Goal: Consume media (video, audio)

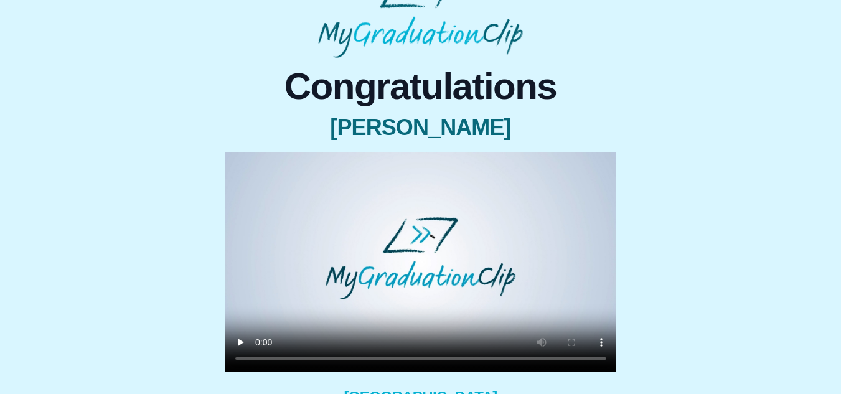
scroll to position [62, 0]
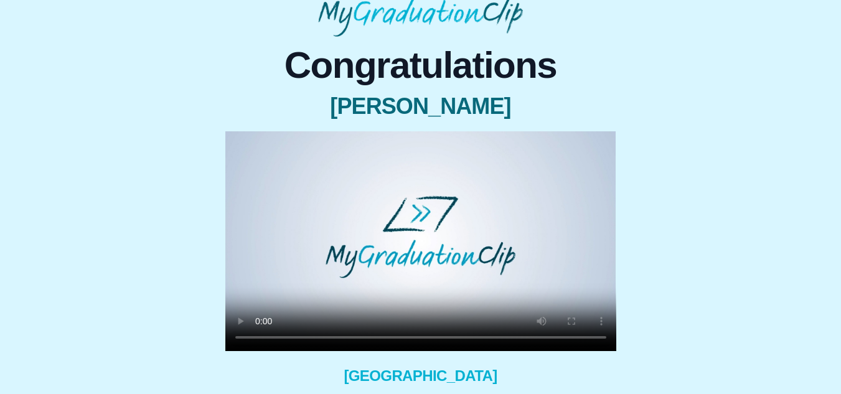
click at [395, 264] on video at bounding box center [420, 241] width 391 height 220
click at [351, 267] on video at bounding box center [420, 241] width 391 height 220
click at [421, 253] on video at bounding box center [420, 241] width 391 height 220
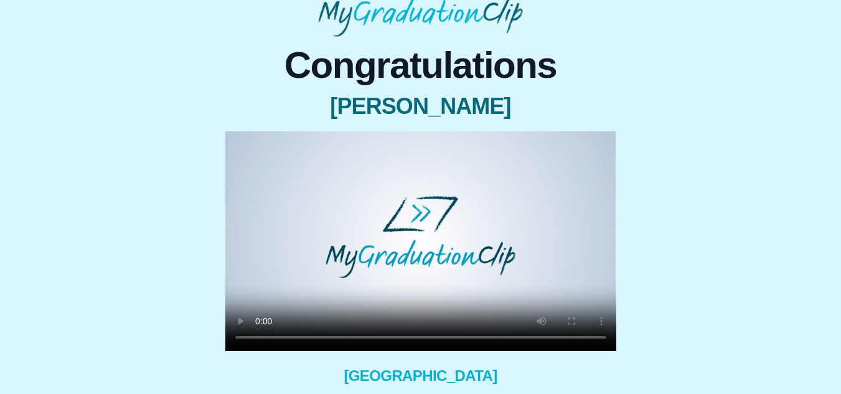
click at [408, 238] on video at bounding box center [420, 241] width 391 height 220
click at [423, 242] on video at bounding box center [420, 241] width 391 height 220
